Goal: Information Seeking & Learning: Learn about a topic

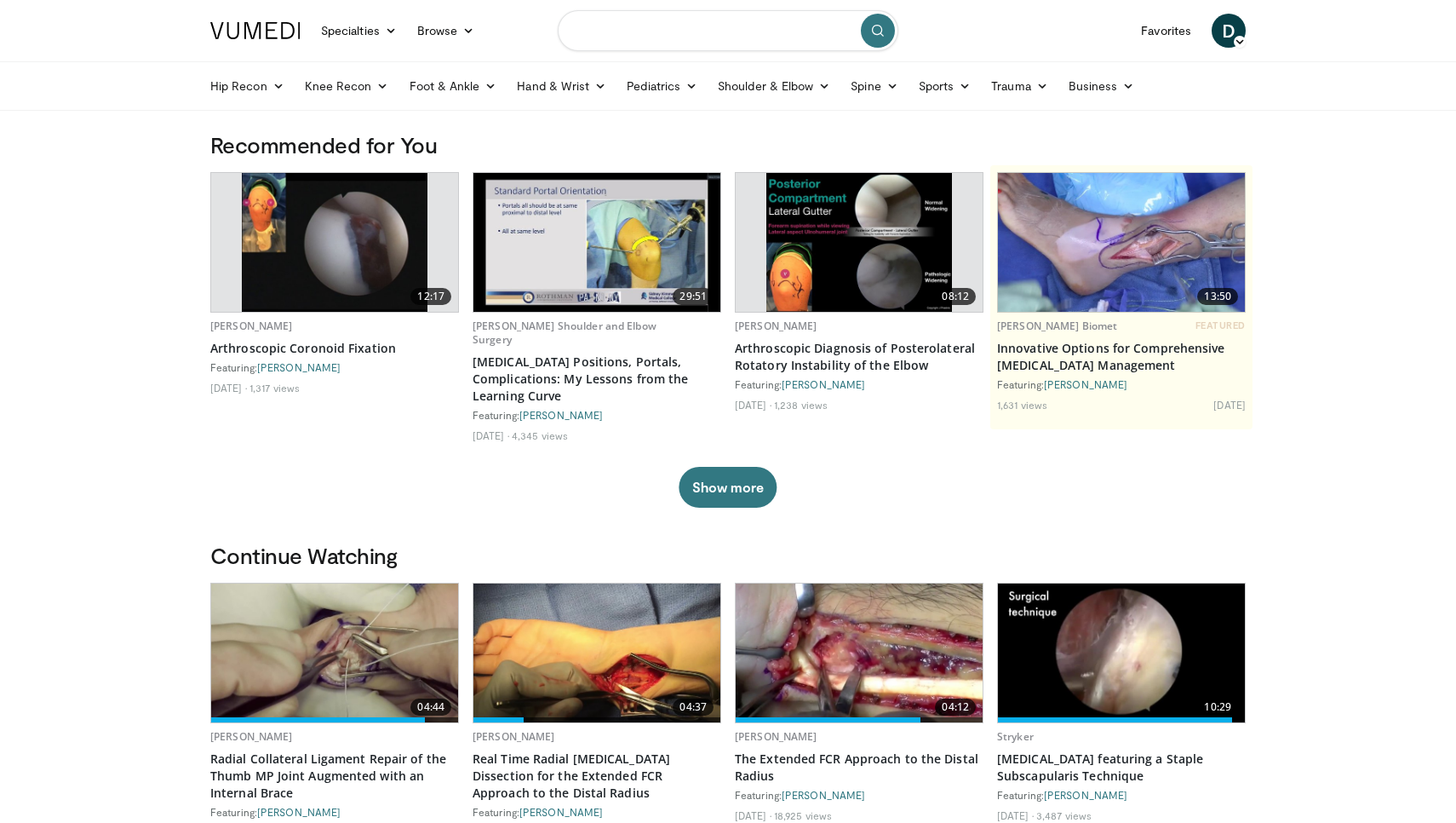
click at [656, 28] on input "Search topics, interventions" at bounding box center [728, 31] width 341 height 40
type input "**********"
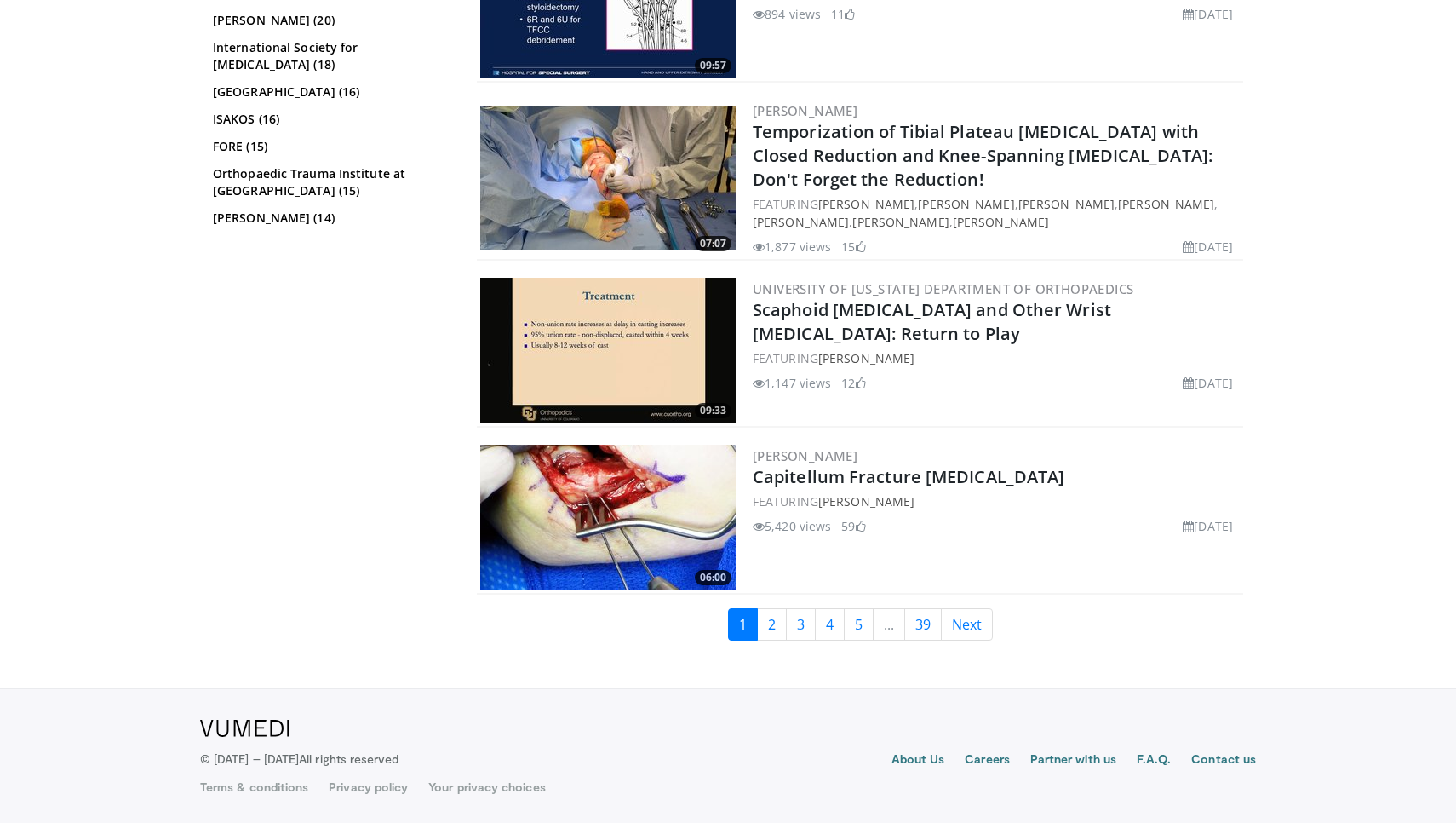
scroll to position [4098, 0]
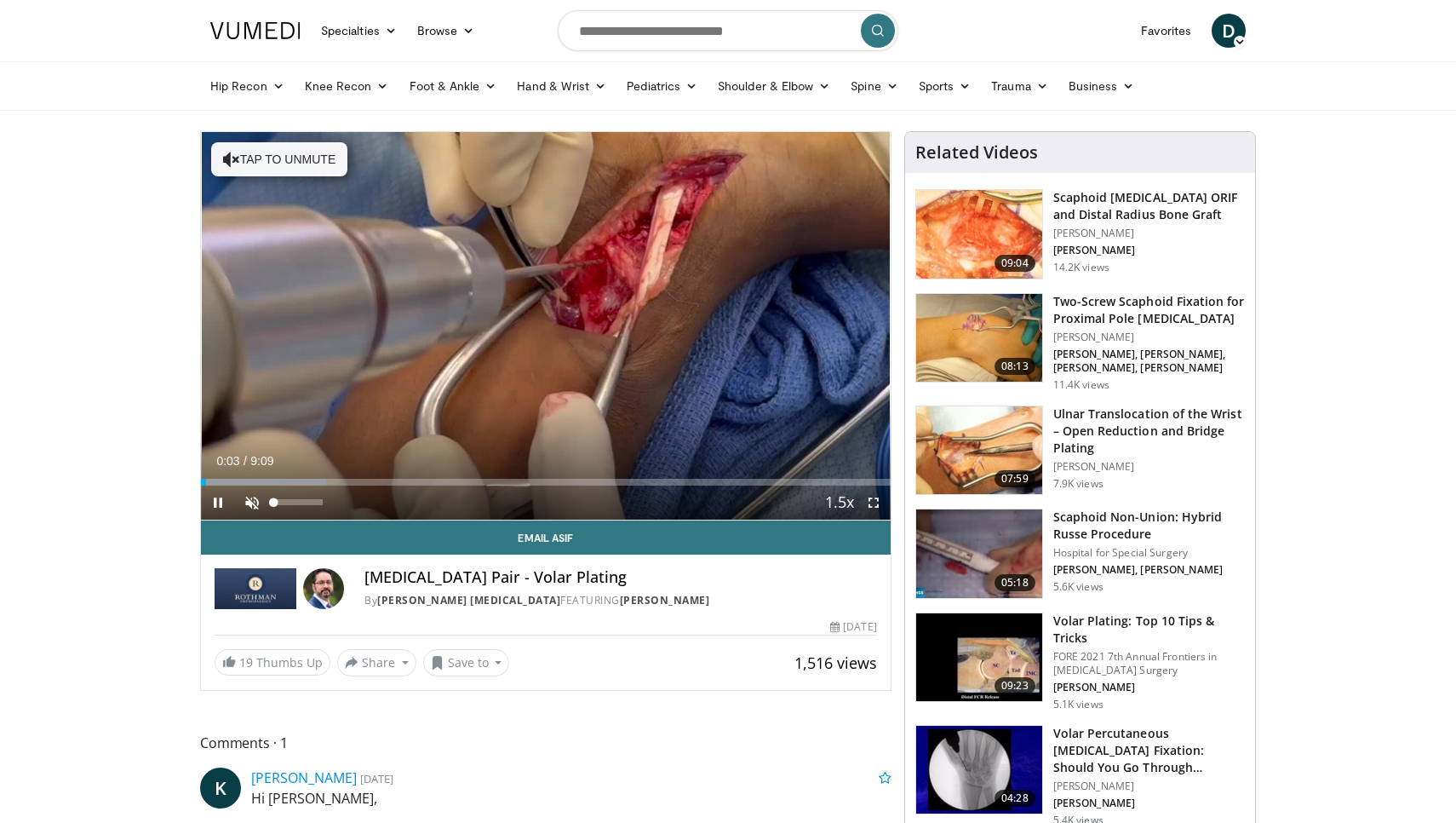
click at [248, 505] on span "Video Player" at bounding box center [252, 502] width 34 height 34
click at [878, 506] on span "Video Player" at bounding box center [873, 502] width 34 height 34
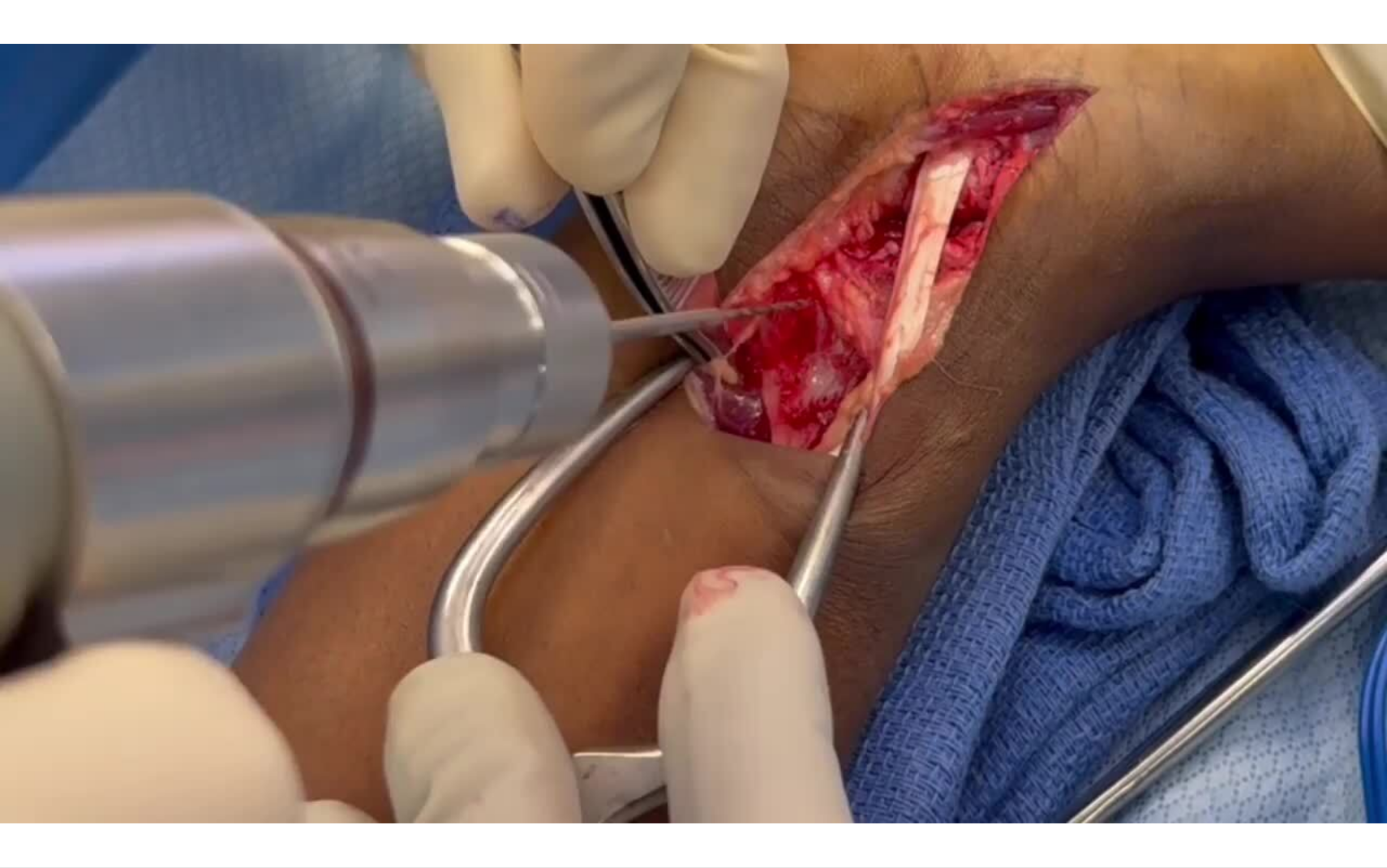
click at [106, 783] on div "10 seconds Tap to unmute" at bounding box center [694, 434] width 1387 height 867
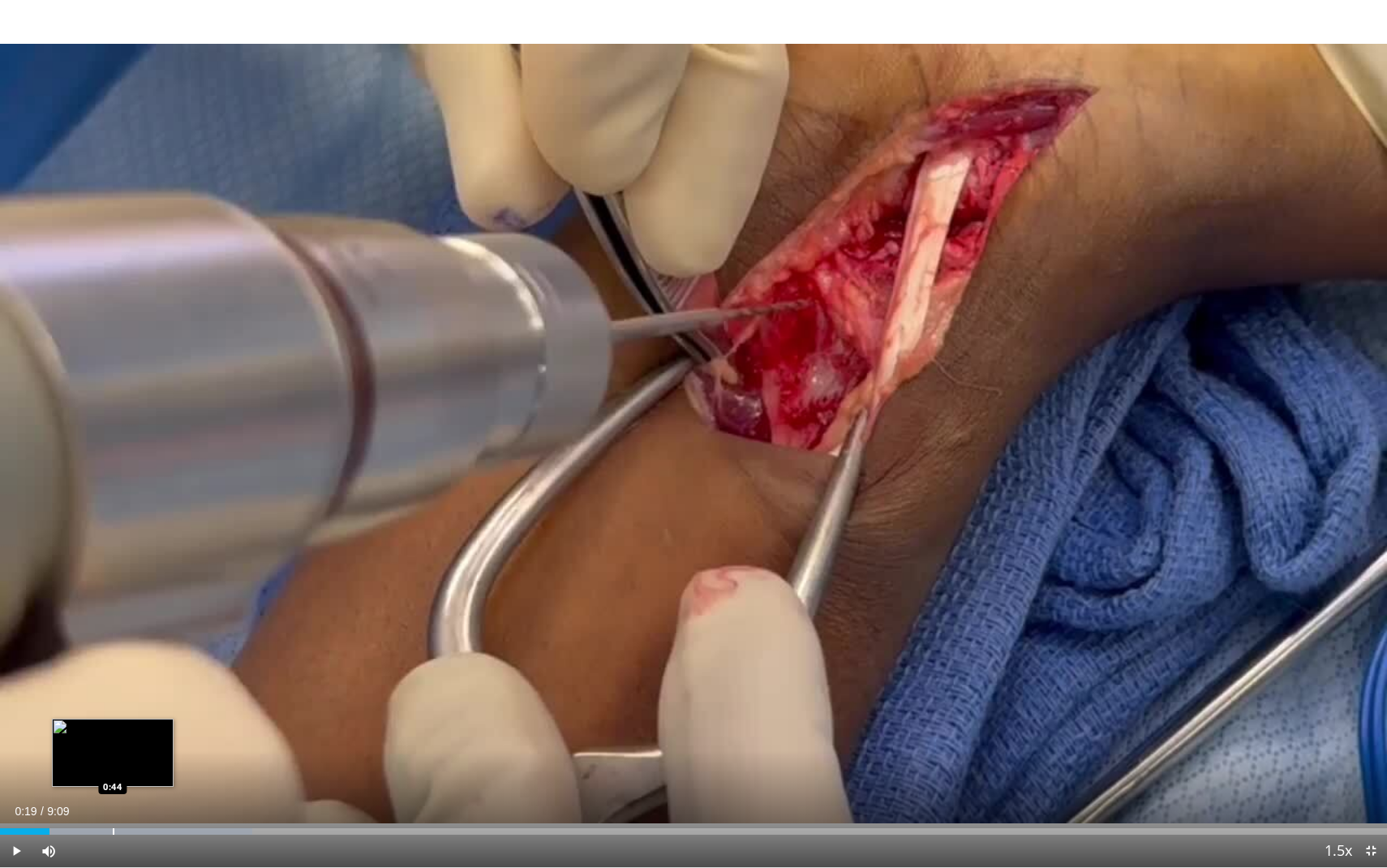
click at [112, 783] on div "Progress Bar" at bounding box center [113, 832] width 2 height 7
click at [19, 783] on span "Video Player" at bounding box center [16, 850] width 33 height 33
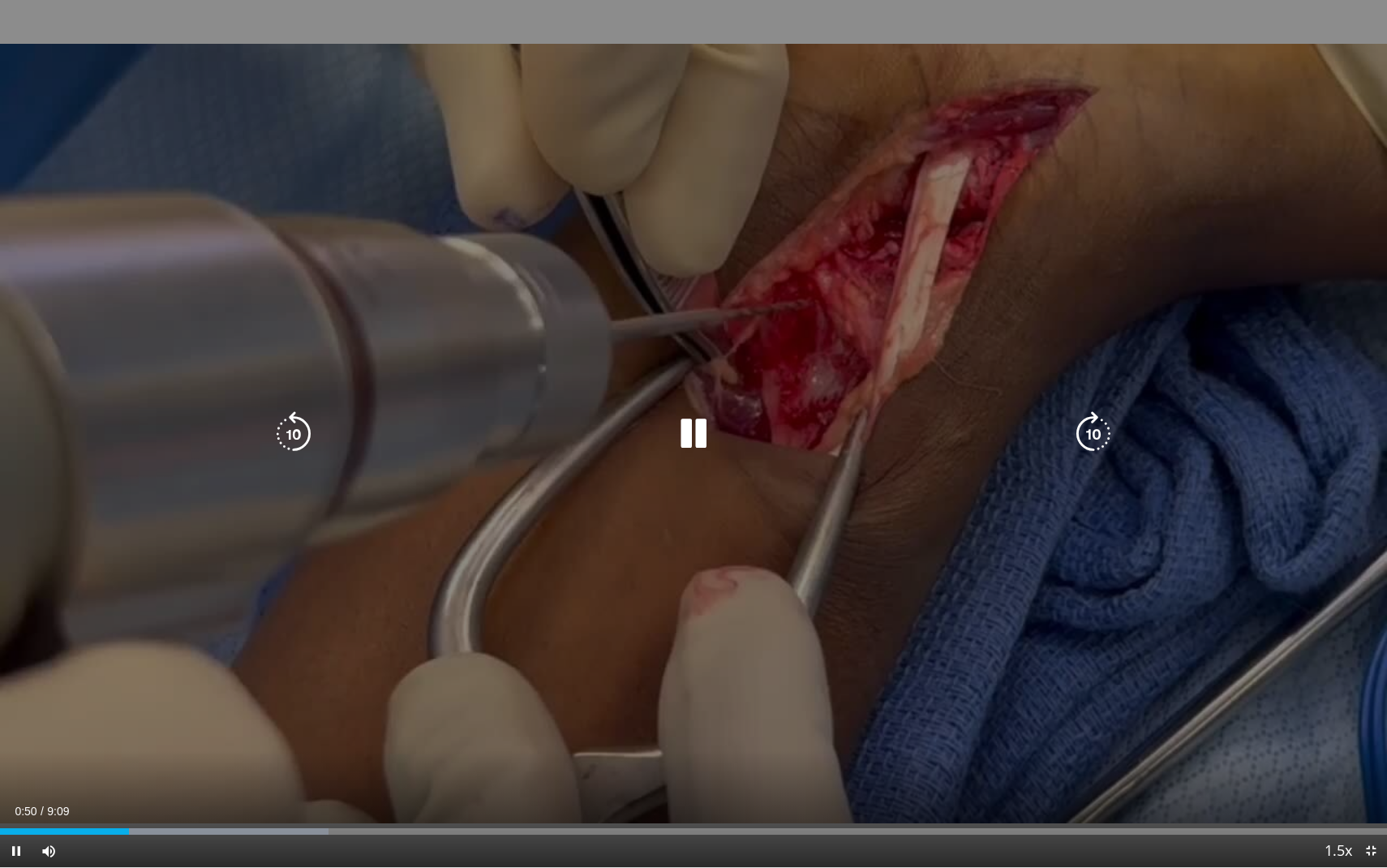
click at [704, 434] on icon "Video Player" at bounding box center [694, 434] width 45 height 45
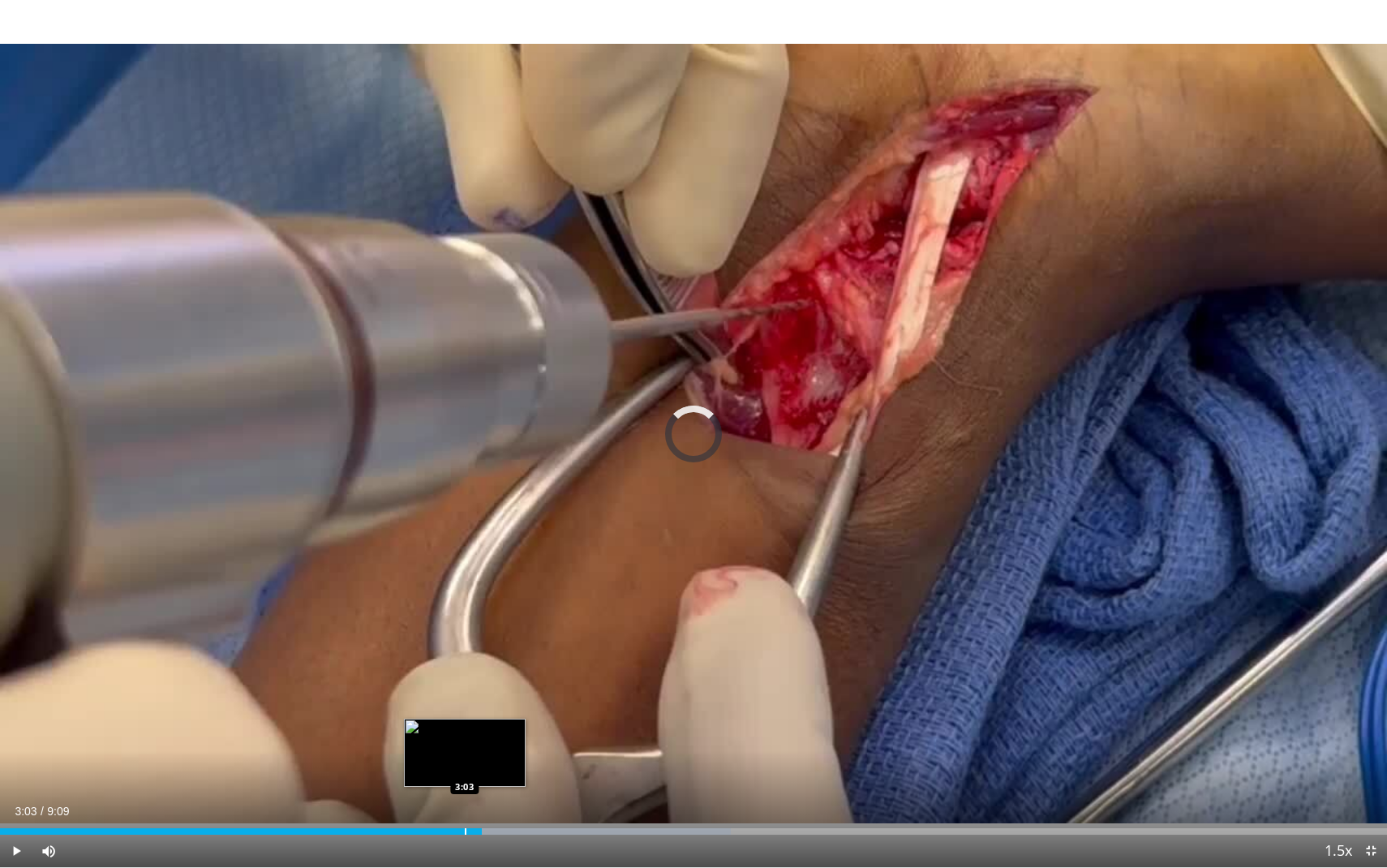
click at [465, 783] on div "Loaded : 52.67% 3:10 3:03" at bounding box center [694, 827] width 1387 height 15
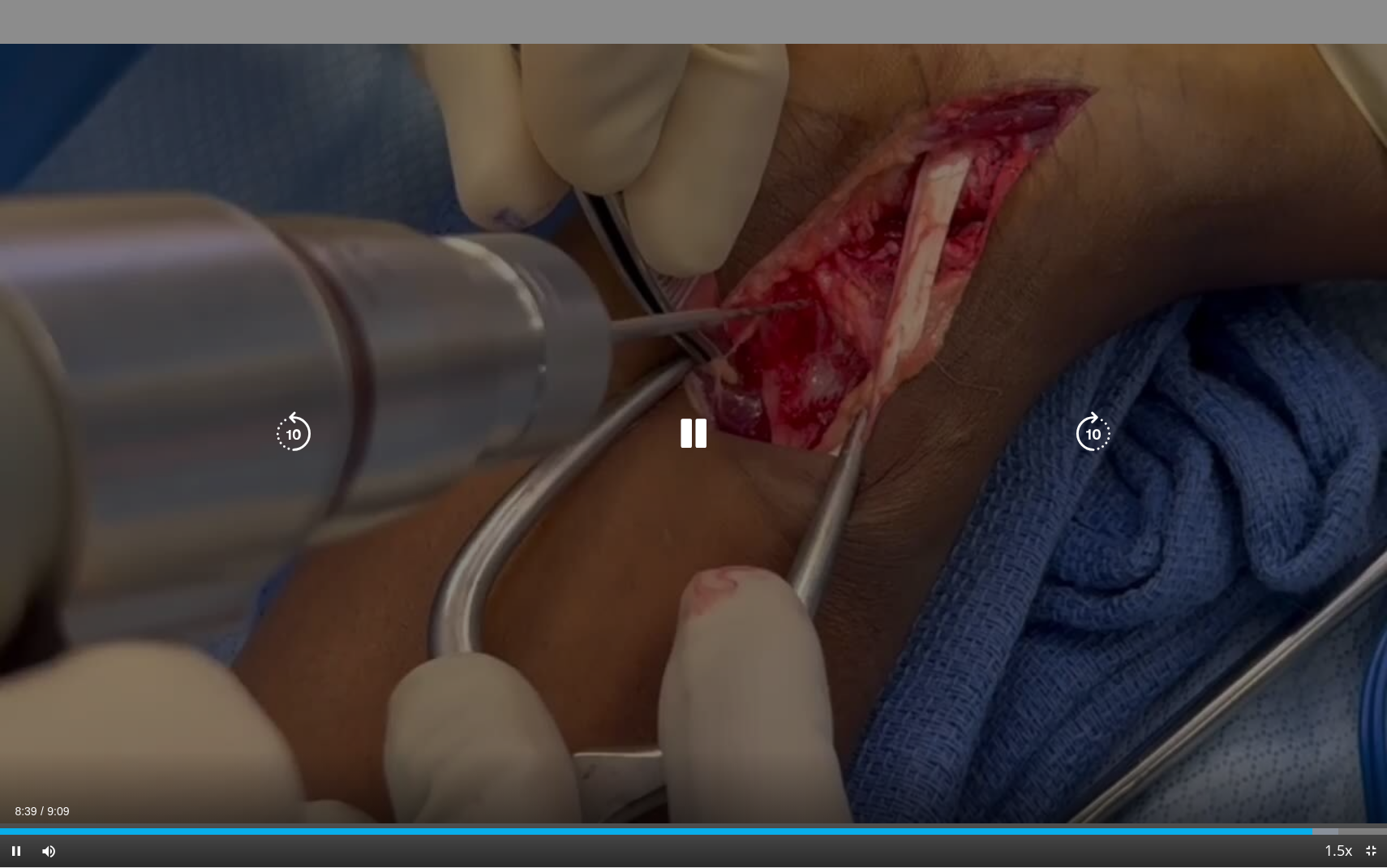
click at [699, 419] on icon "Video Player" at bounding box center [694, 434] width 45 height 45
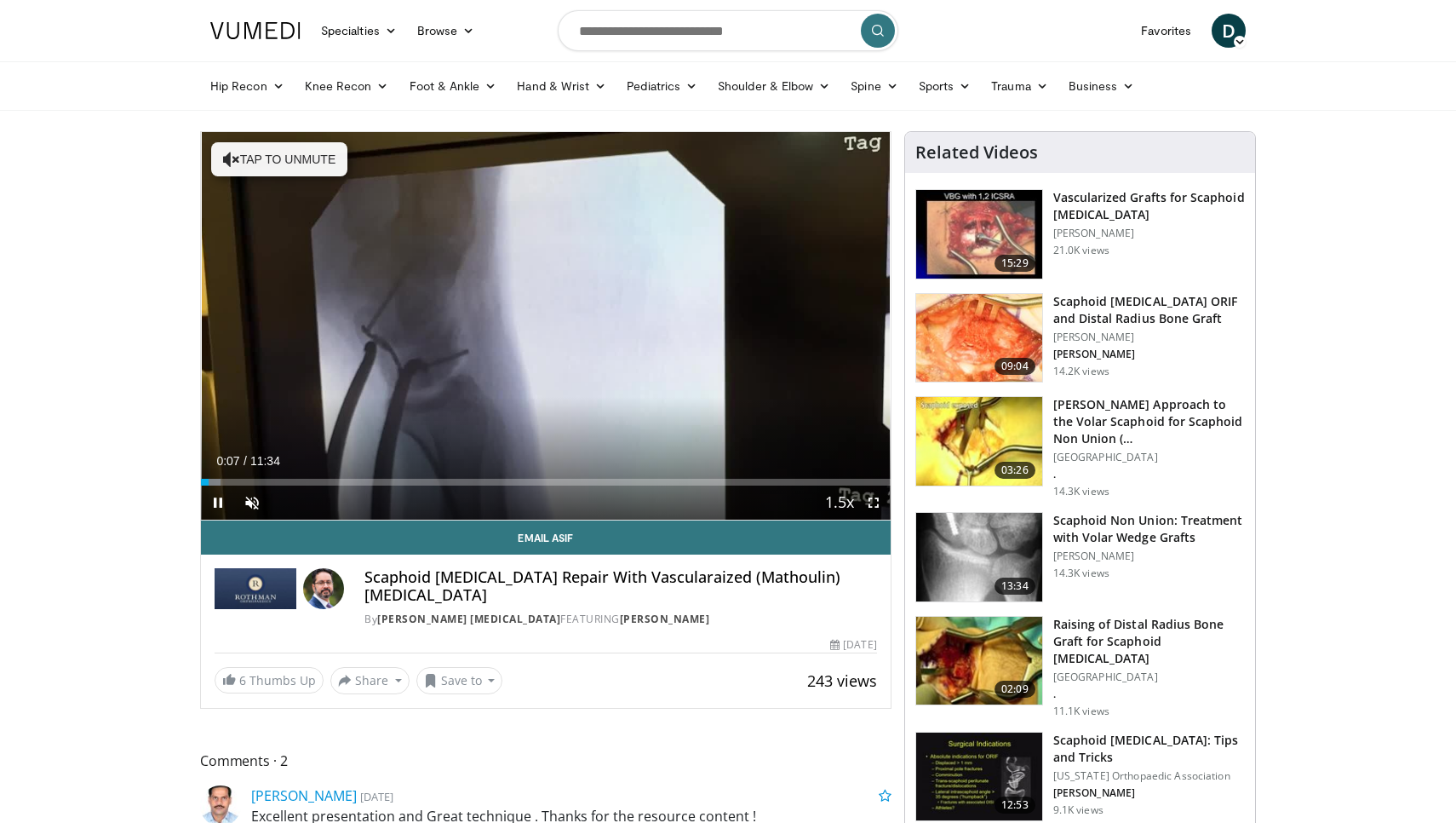
click at [869, 505] on span "Video Player" at bounding box center [873, 502] width 34 height 34
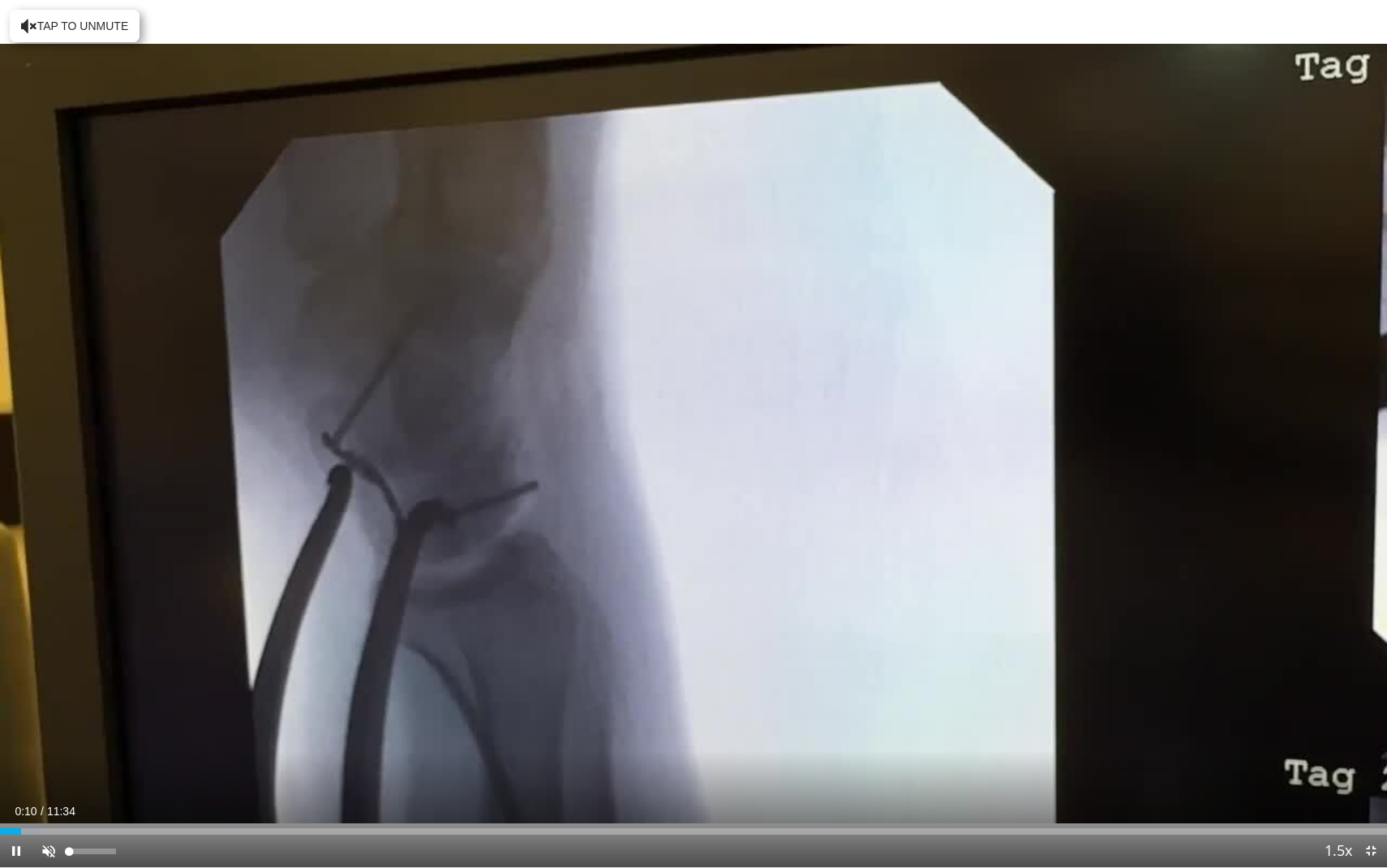
click at [46, 783] on span "Video Player" at bounding box center [49, 850] width 33 height 33
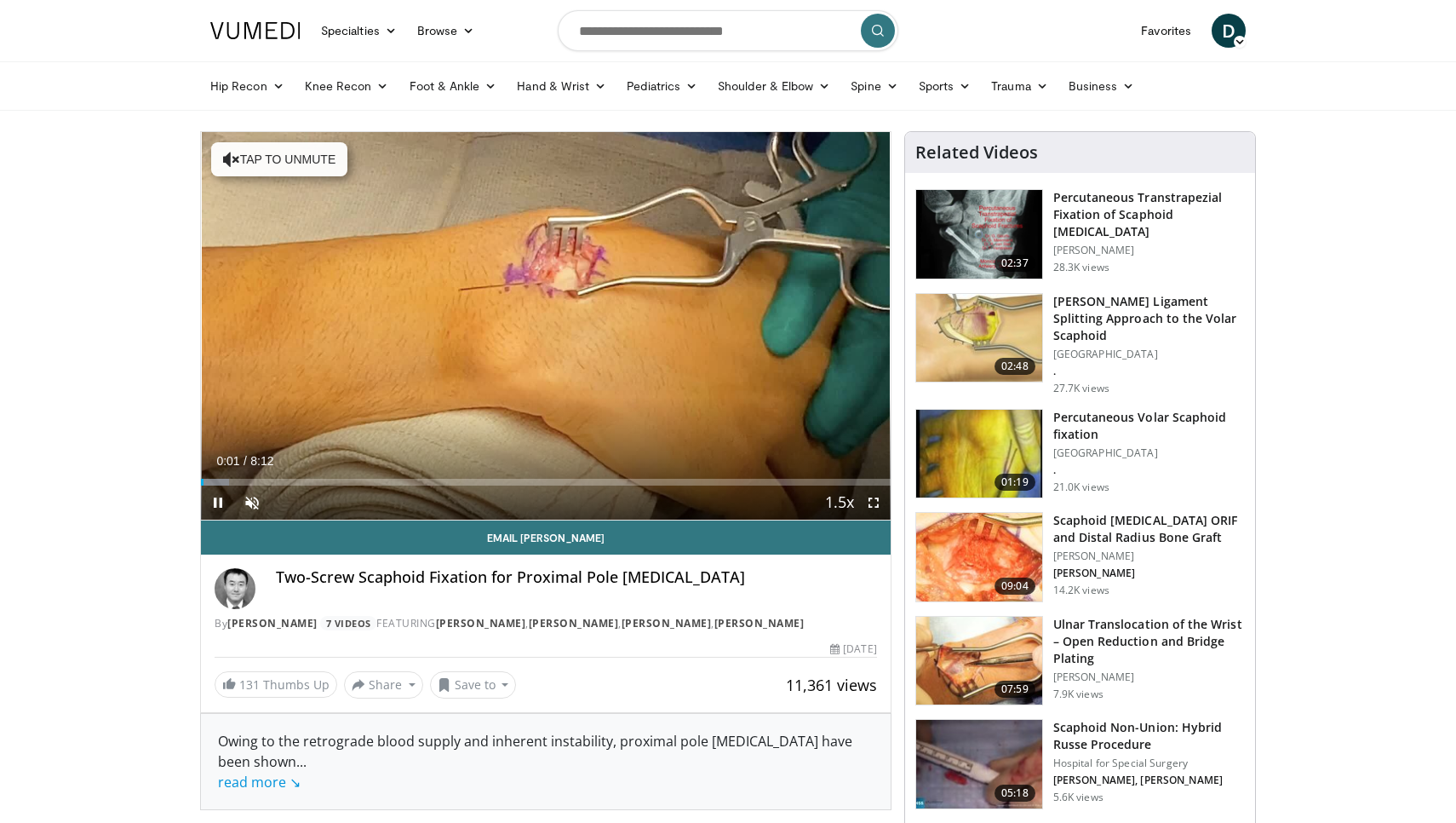
click at [873, 501] on span "Video Player" at bounding box center [873, 502] width 34 height 34
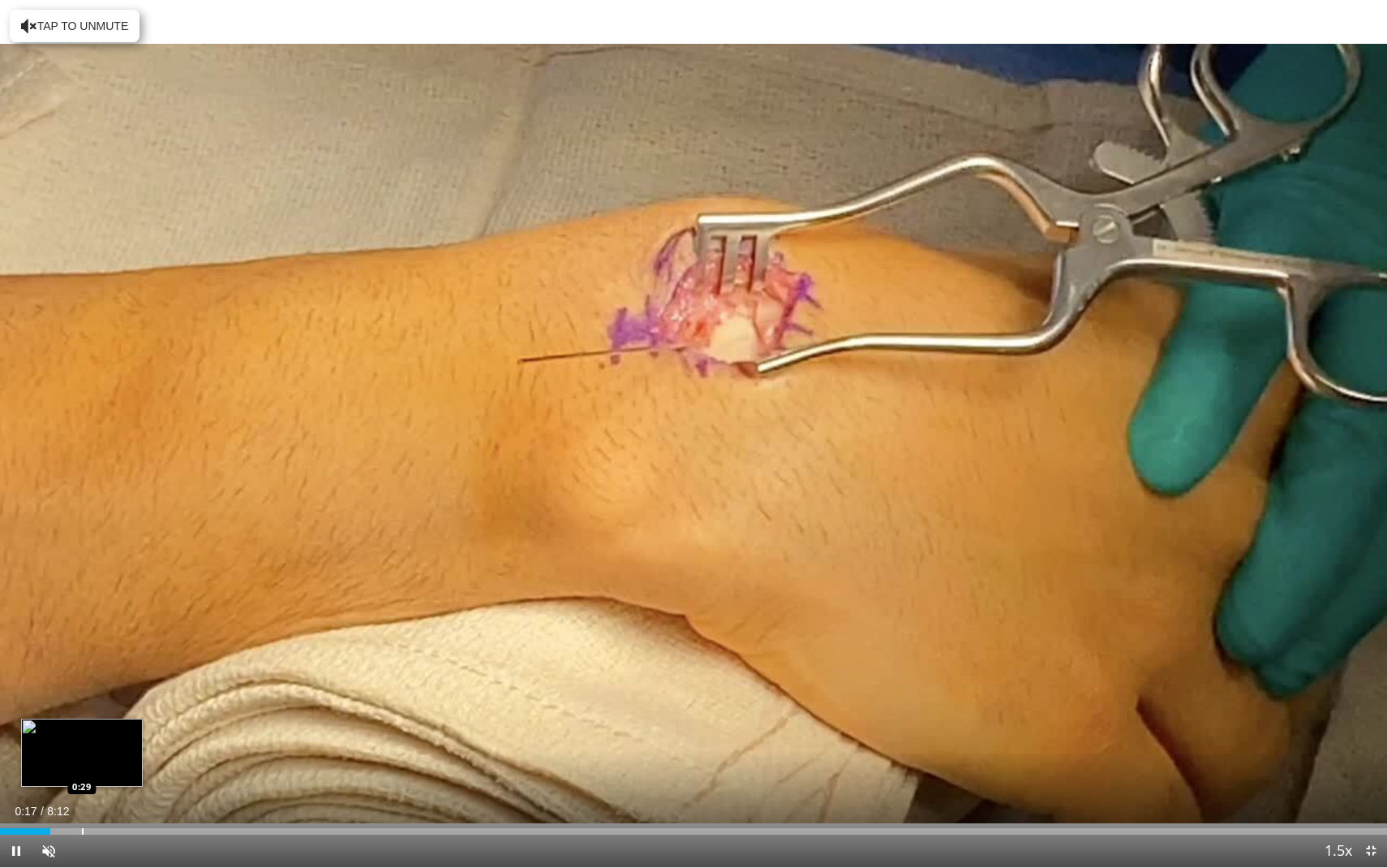
click at [82, 783] on div "Loaded : 4.06% 0:17 0:29" at bounding box center [694, 827] width 1387 height 15
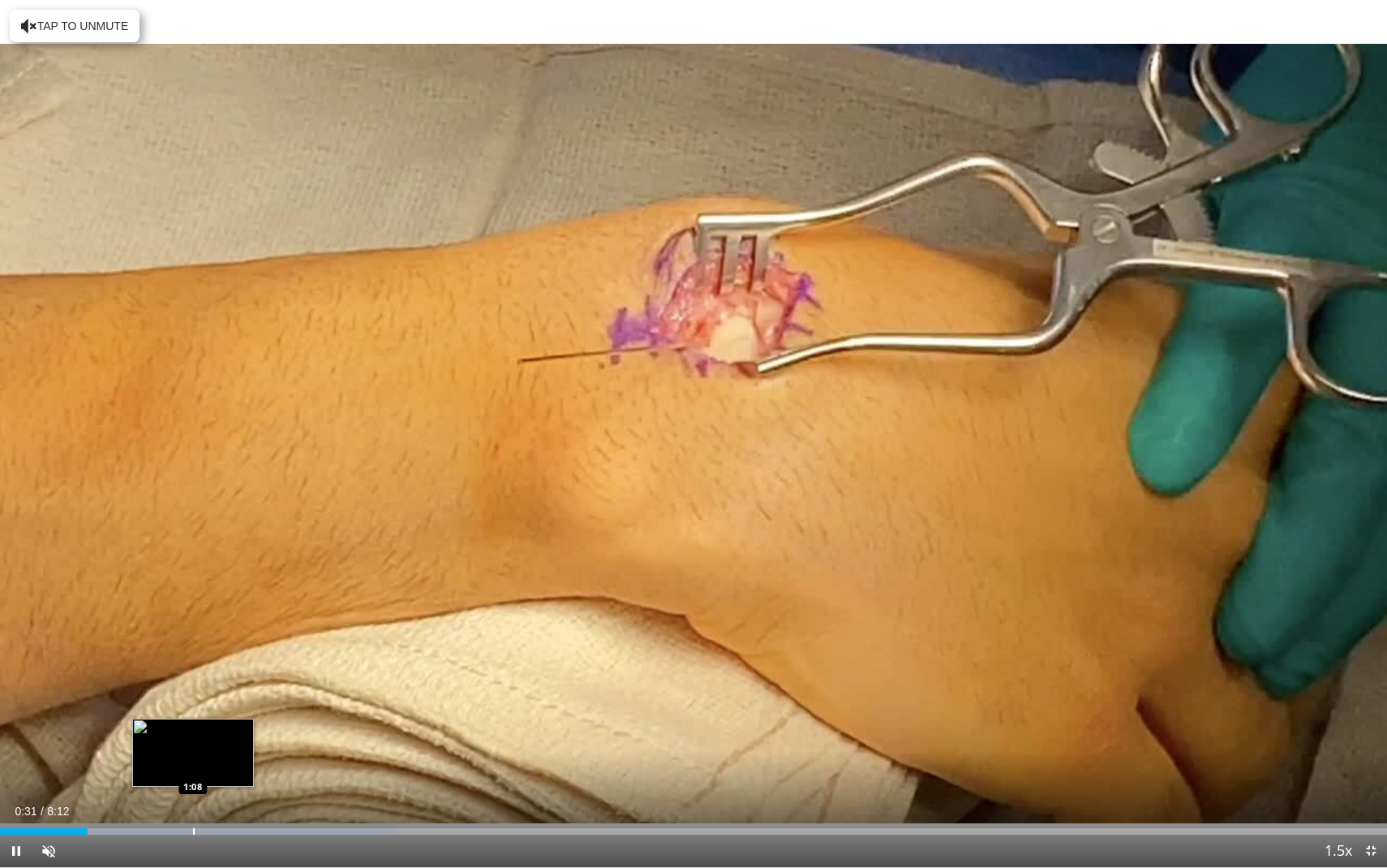
click at [193, 783] on div "Loaded : 28.44% 0:31 1:08" at bounding box center [694, 827] width 1387 height 15
click at [47, 783] on span "Video Player" at bounding box center [49, 850] width 33 height 33
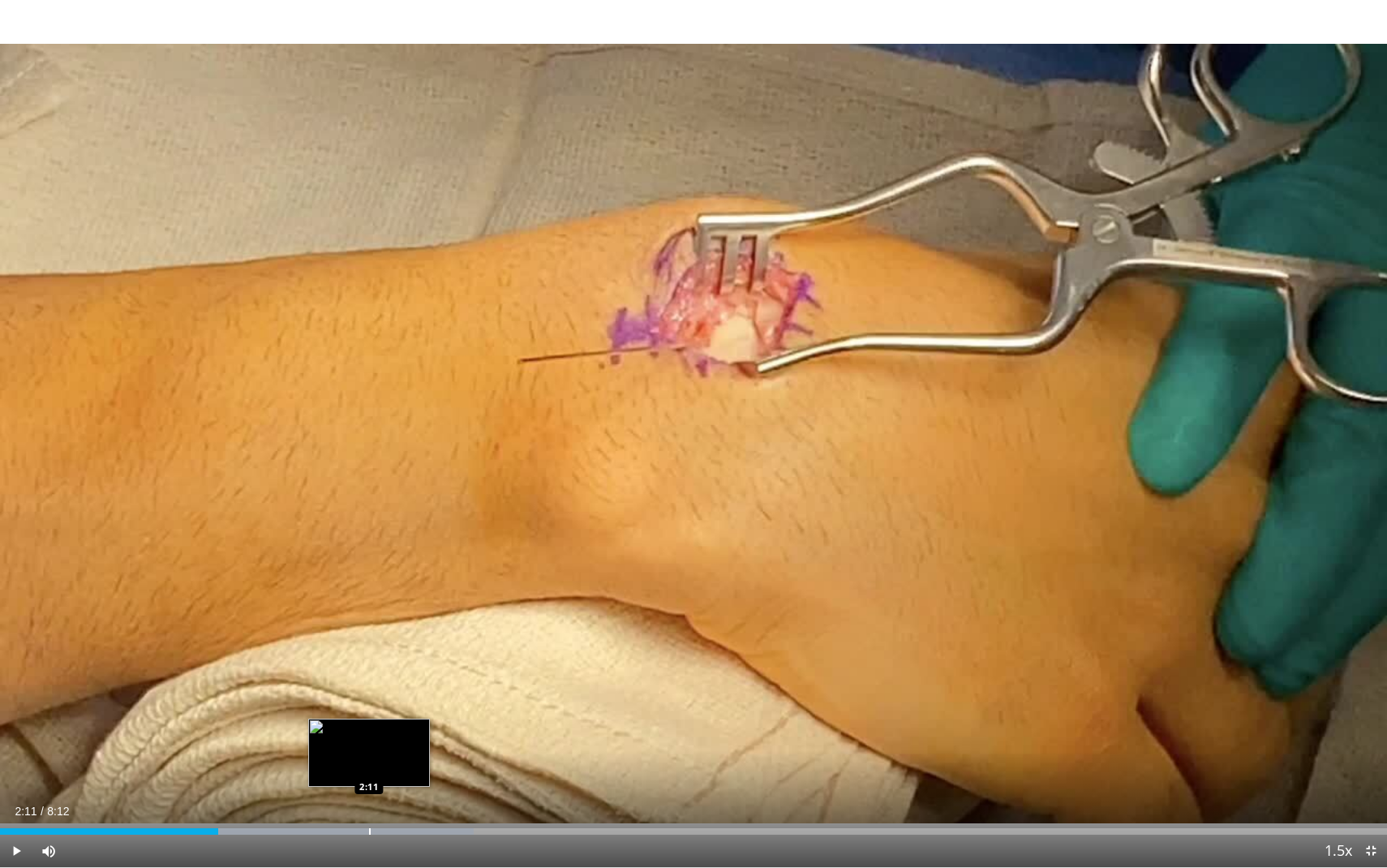
click at [369, 783] on div "Progress Bar" at bounding box center [370, 832] width 2 height 7
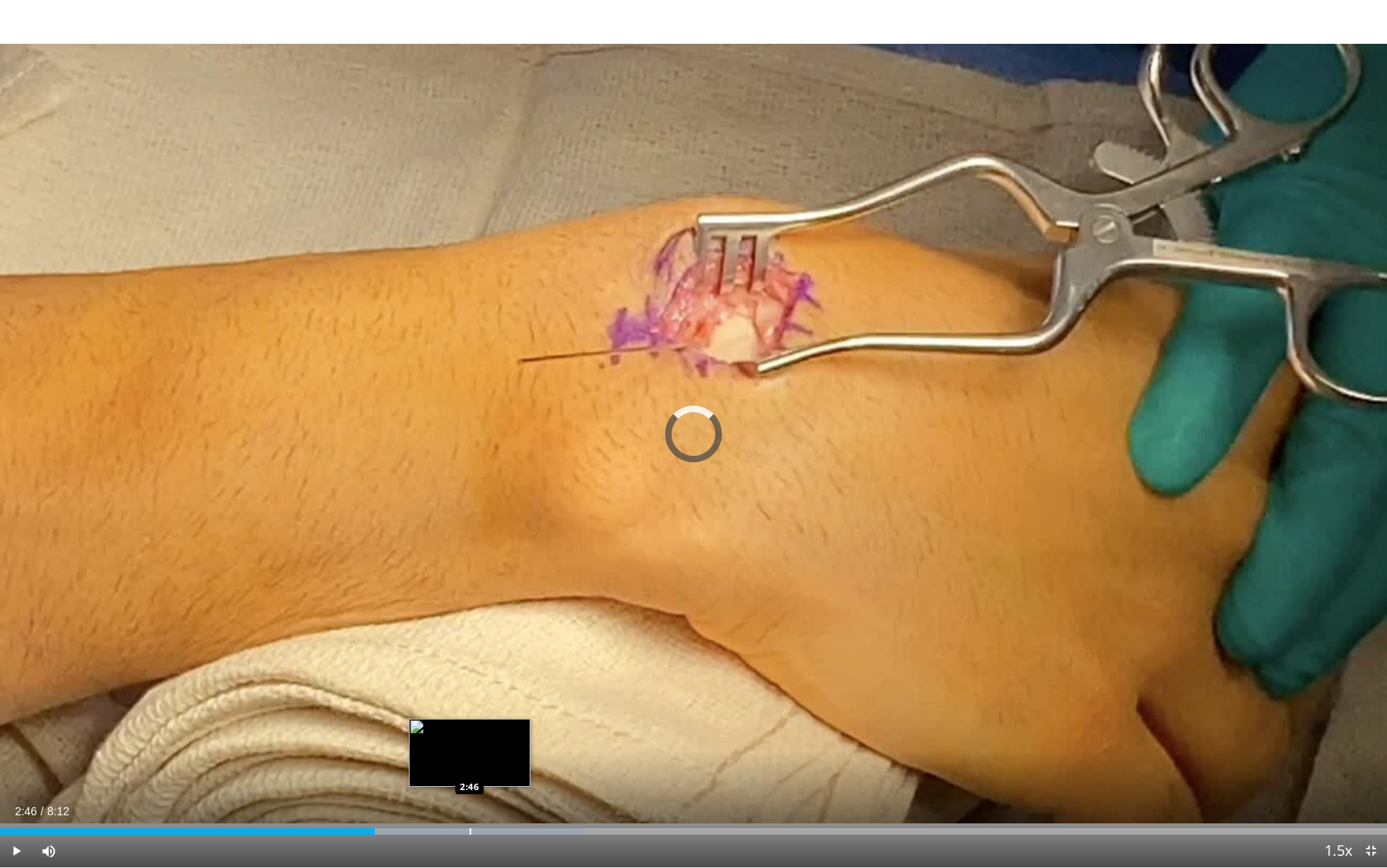
click at [470, 783] on div "Loaded : 42.22% 2:13 2:46" at bounding box center [694, 827] width 1387 height 15
click at [444, 783] on div "Loaded : 54.27% 2:37 2:37" at bounding box center [694, 827] width 1387 height 15
click at [429, 783] on div "Loaded : 58.36% 2:41 2:32" at bounding box center [694, 827] width 1387 height 15
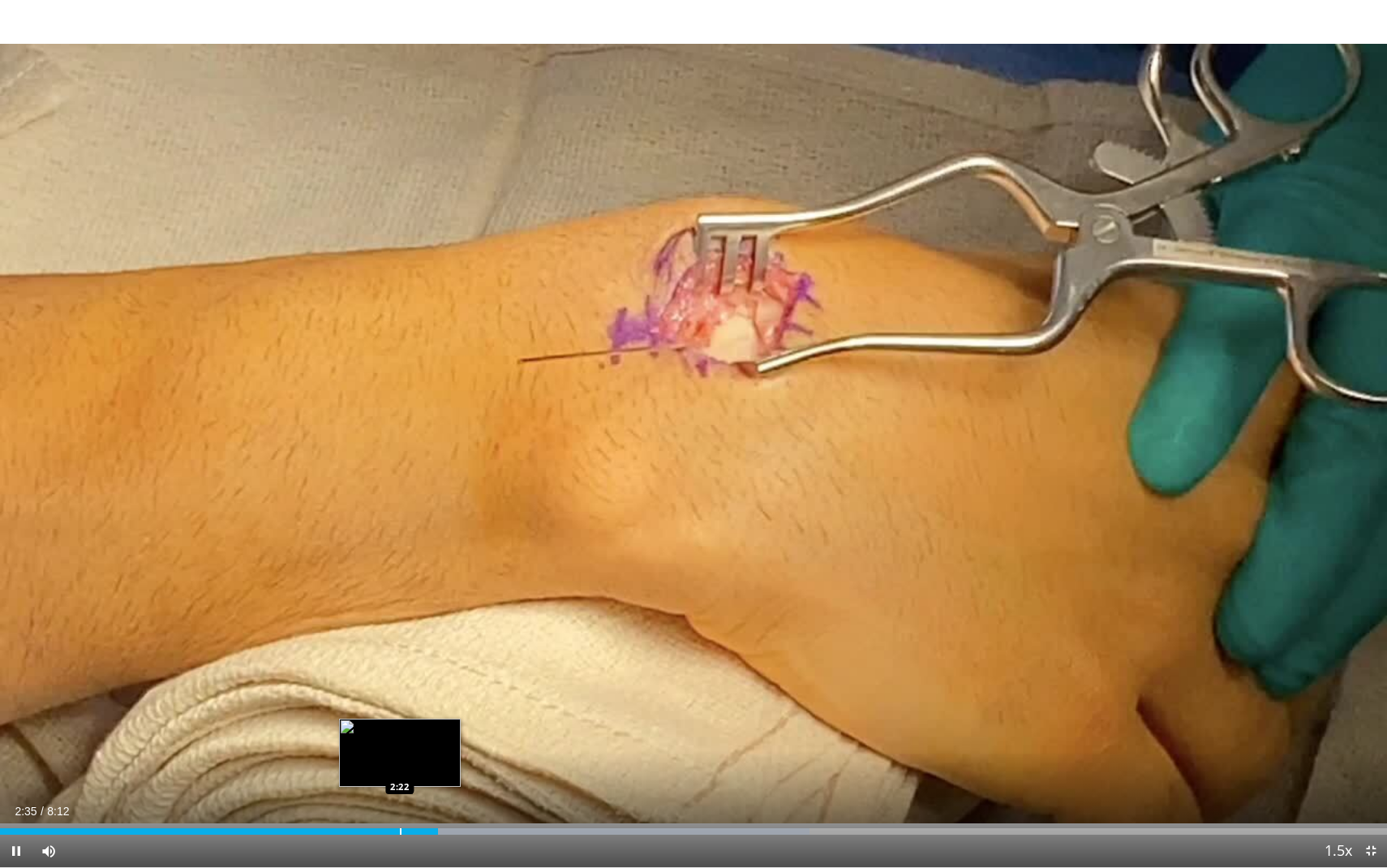
click at [400, 783] on div "Loaded : 58.36% 2:35 2:22" at bounding box center [694, 827] width 1387 height 15
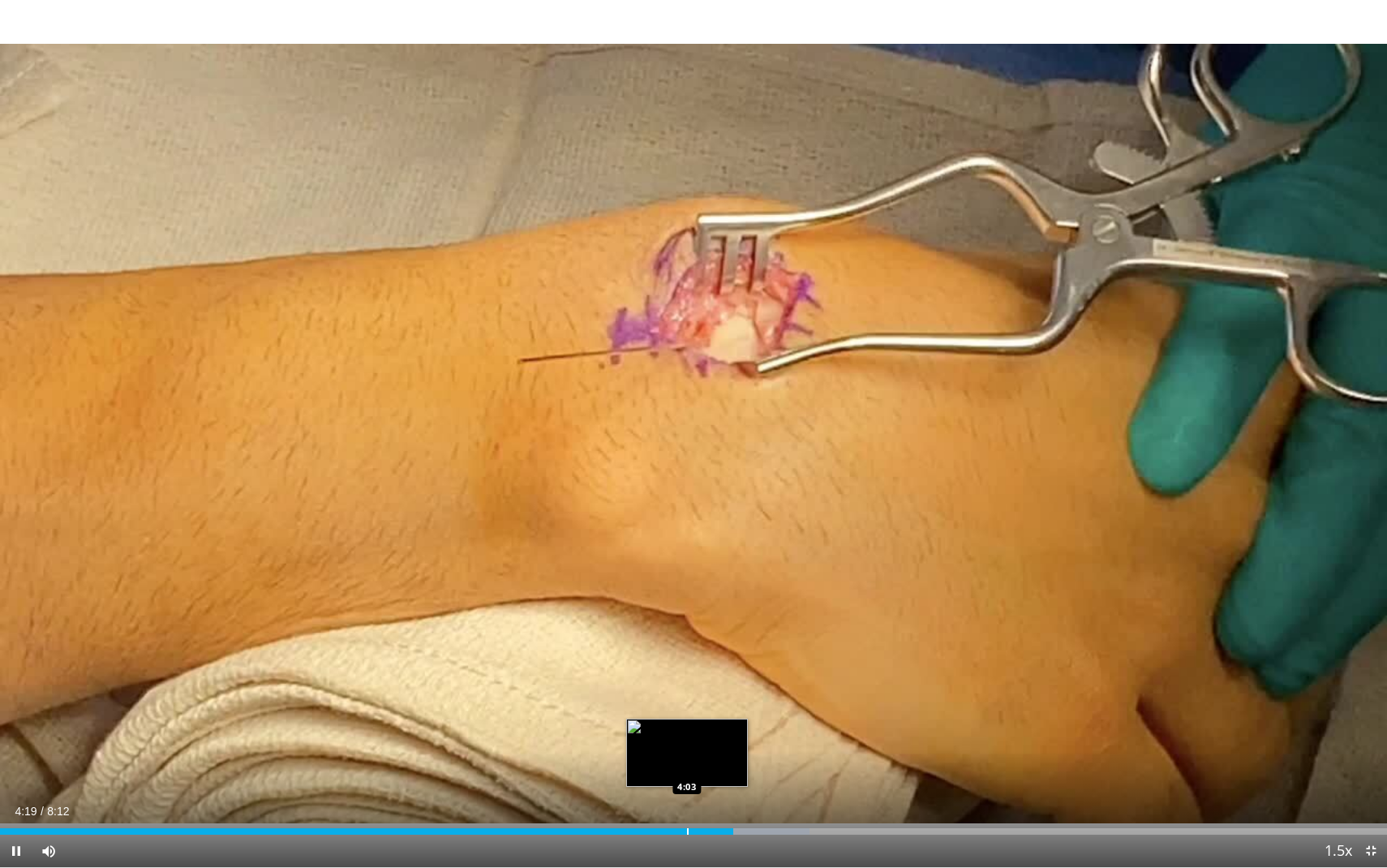
click at [688, 783] on div "Progress Bar" at bounding box center [688, 832] width 2 height 7
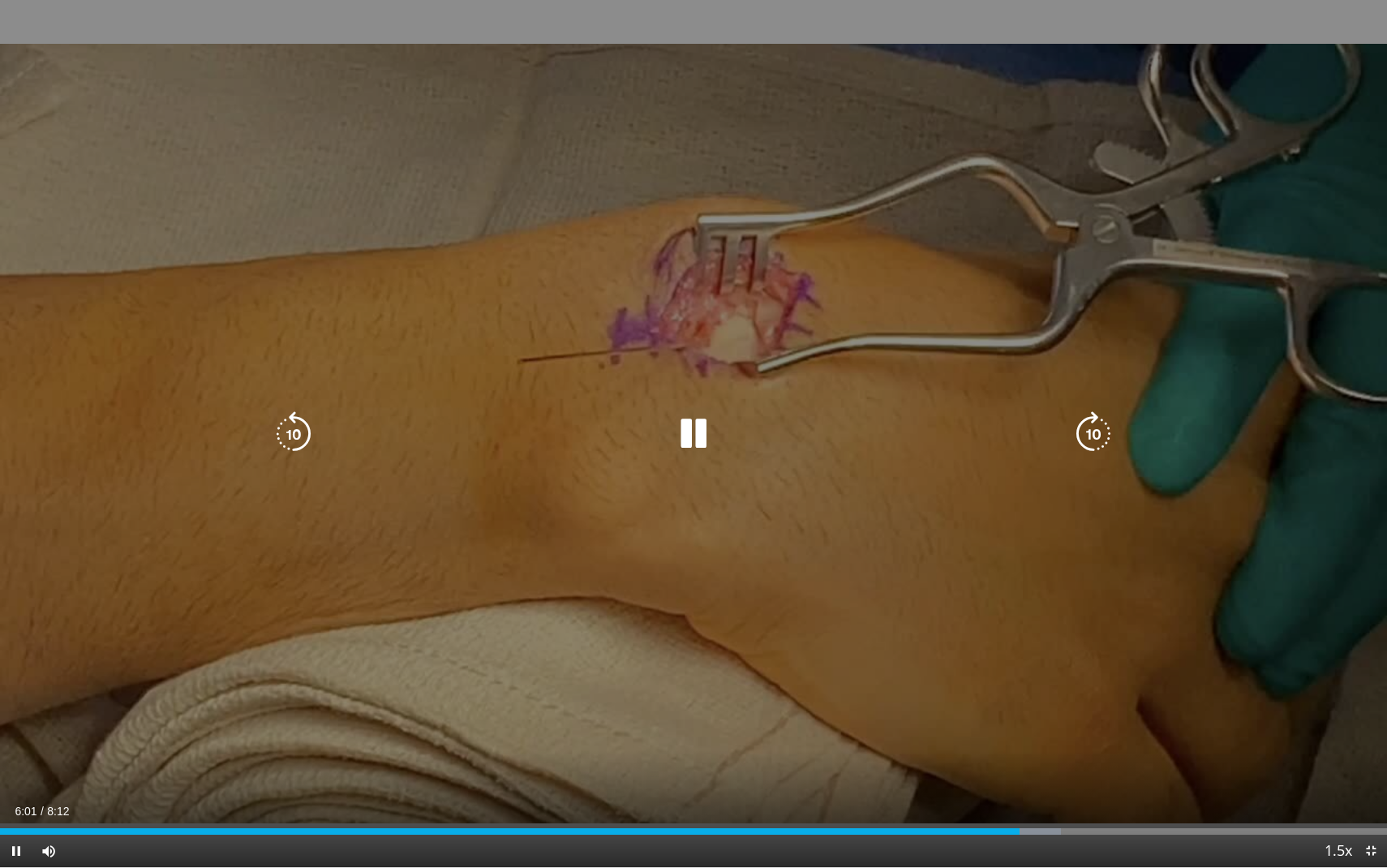
click at [704, 434] on icon "Video Player" at bounding box center [694, 434] width 45 height 45
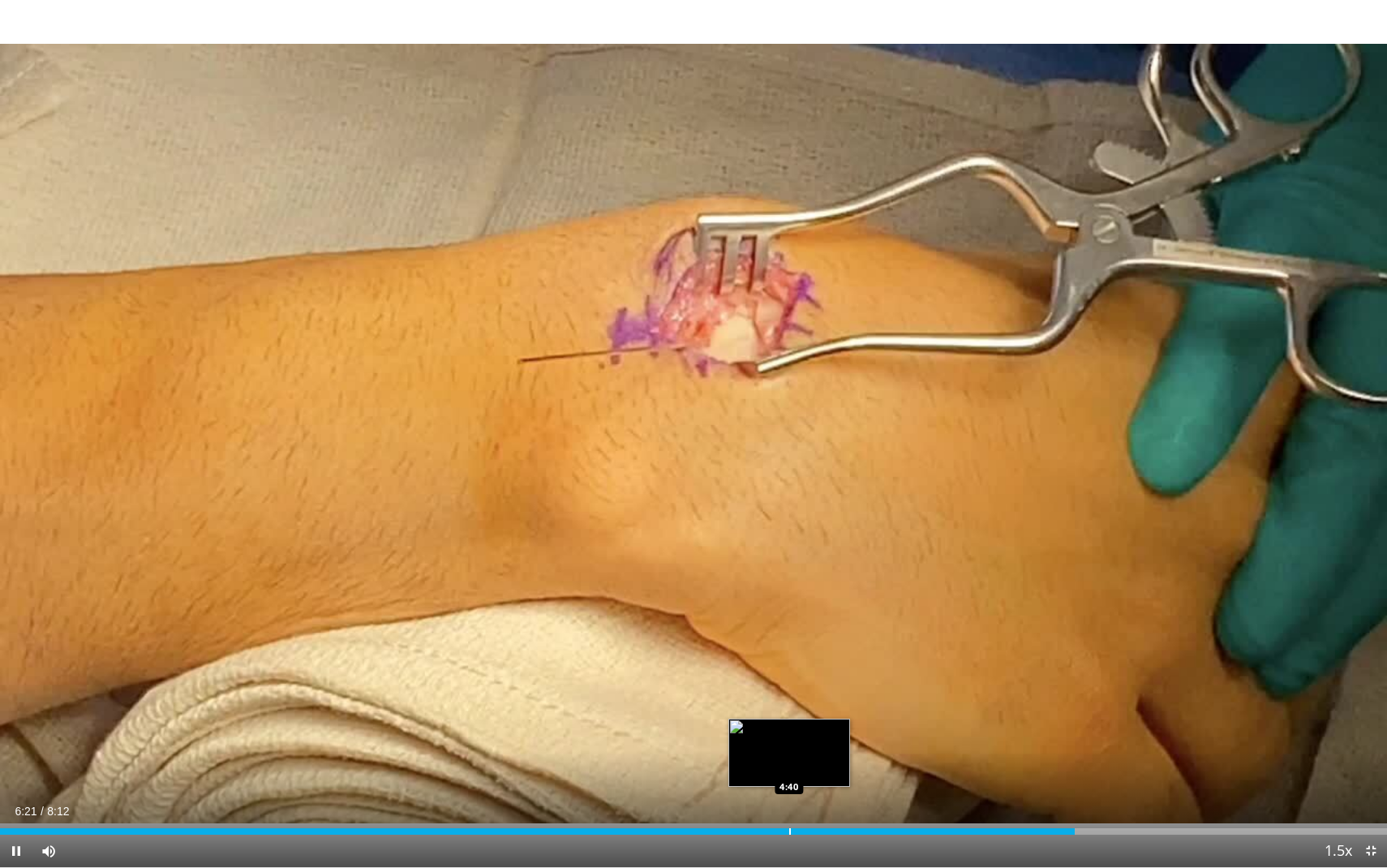
click at [789, 783] on div "Progress Bar" at bounding box center [790, 832] width 2 height 7
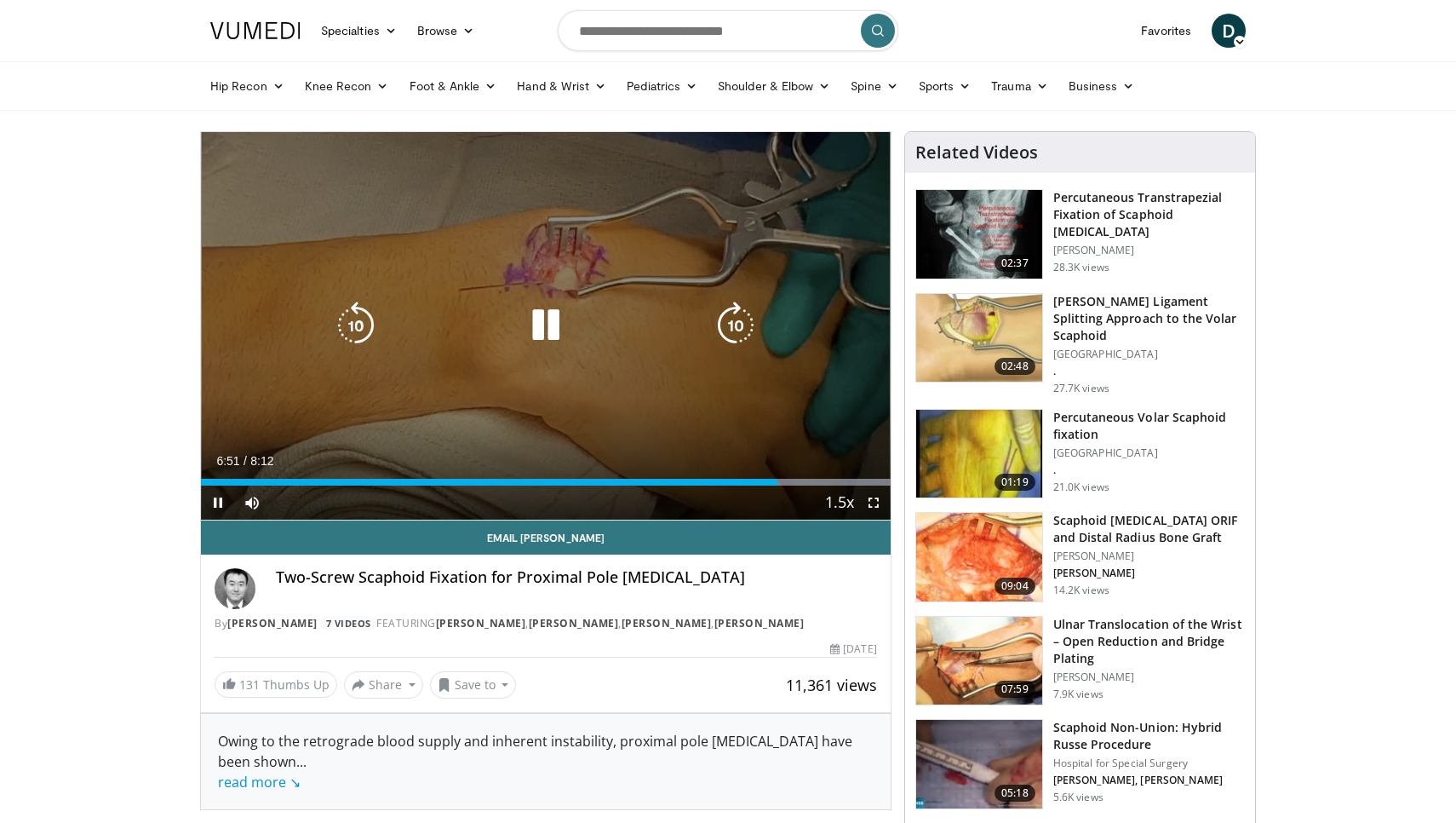
click at [555, 316] on icon "Video Player" at bounding box center [546, 325] width 48 height 48
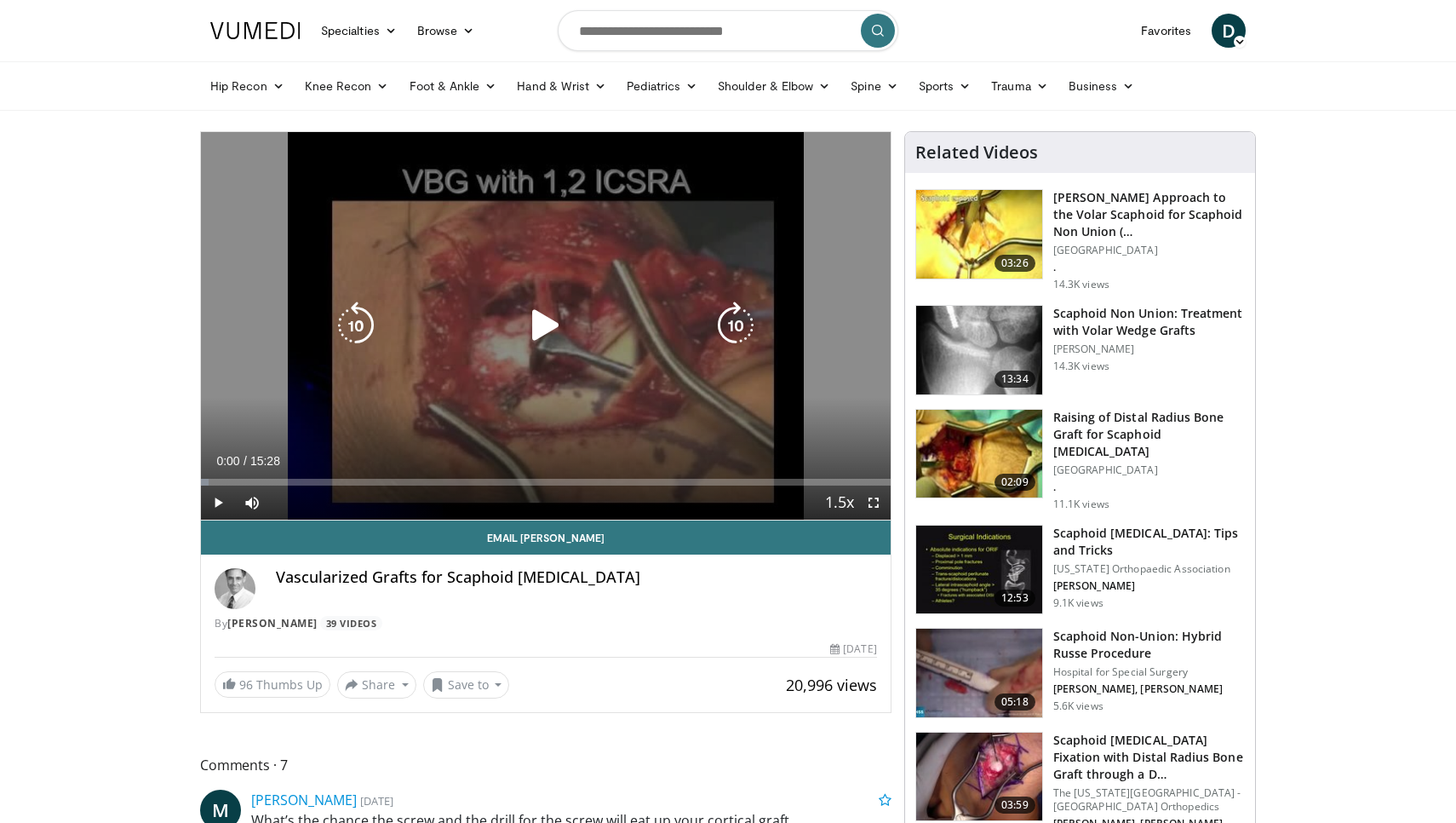
click at [510, 262] on div "10 seconds Tap to unmute" at bounding box center [546, 326] width 690 height 387
click at [520, 250] on div "10 seconds Tap to unmute" at bounding box center [546, 326] width 690 height 387
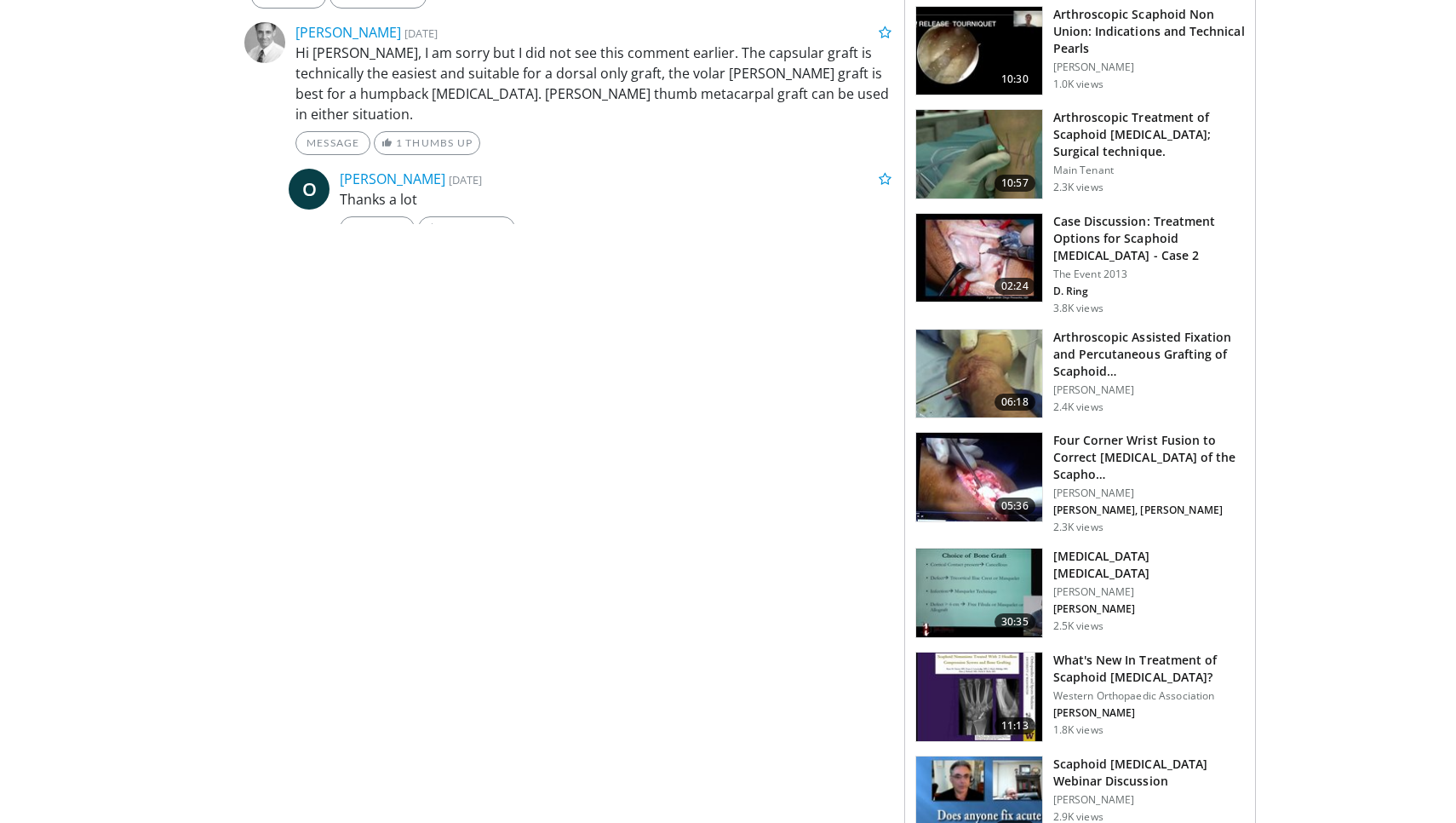
scroll to position [1301, 0]
